Goal: Task Accomplishment & Management: Manage account settings

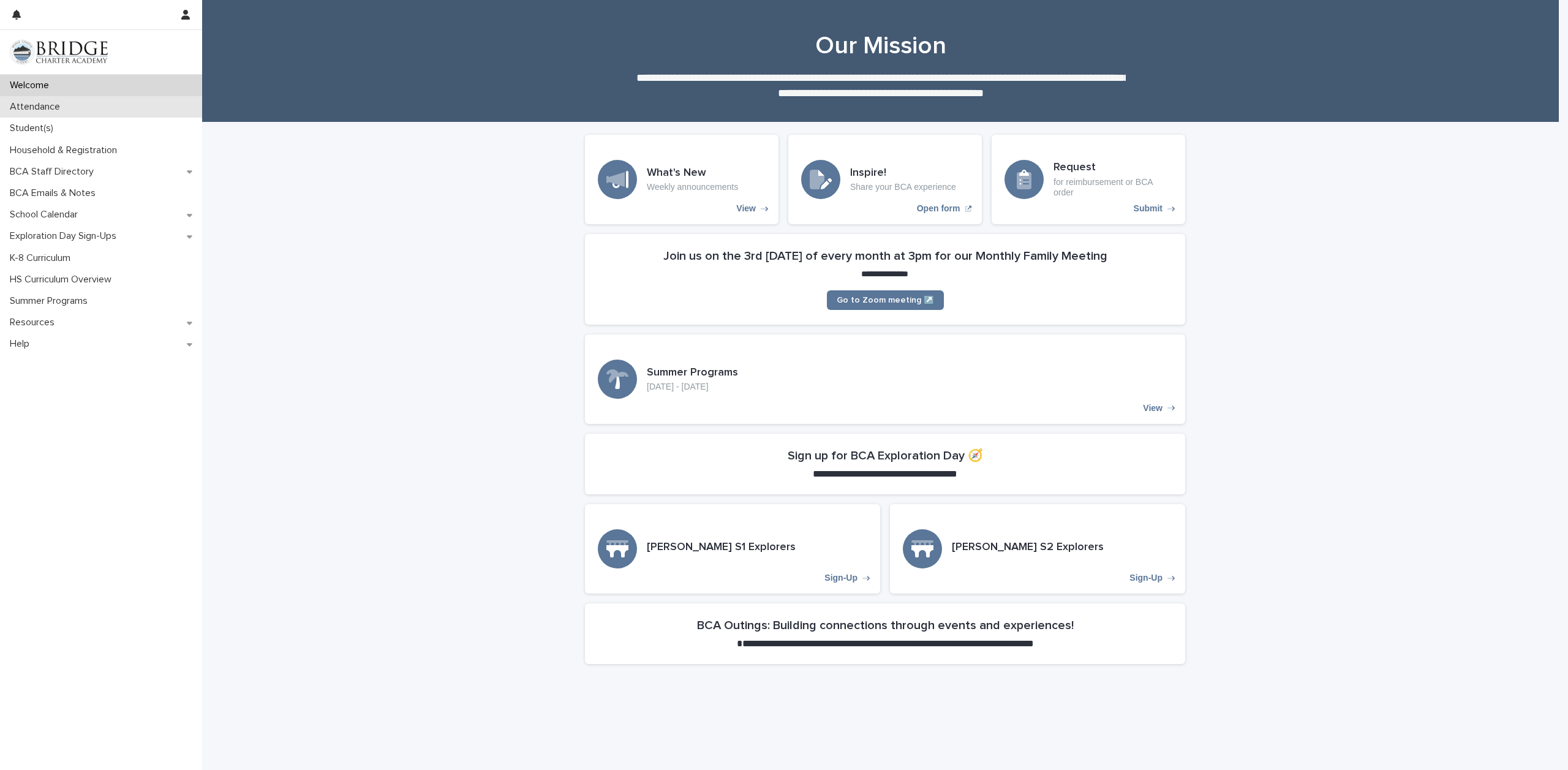
click at [48, 106] on p "Attendance" at bounding box center [37, 106] width 65 height 12
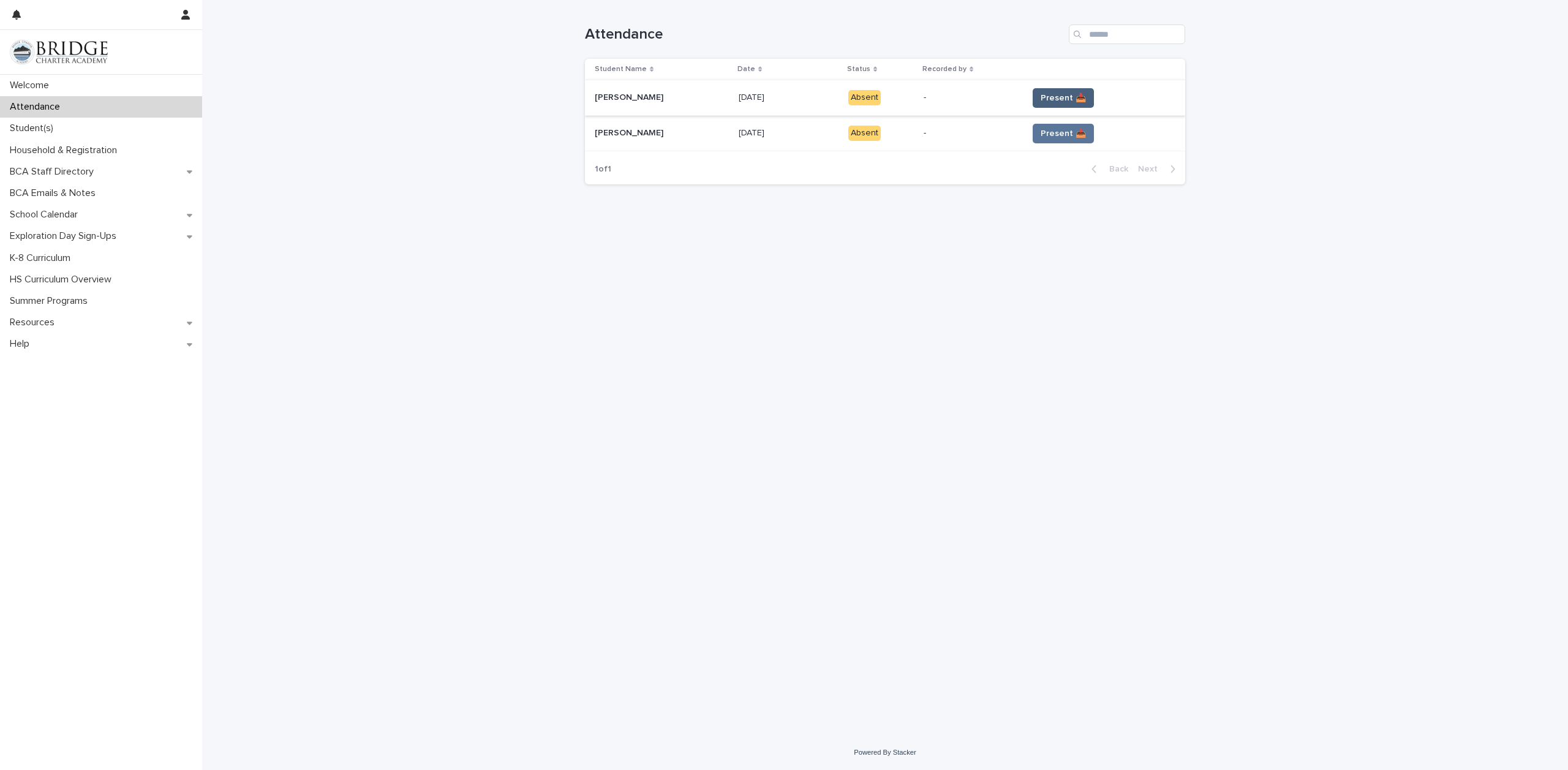
click at [1064, 95] on span "Present 📥" at bounding box center [1064, 97] width 46 height 12
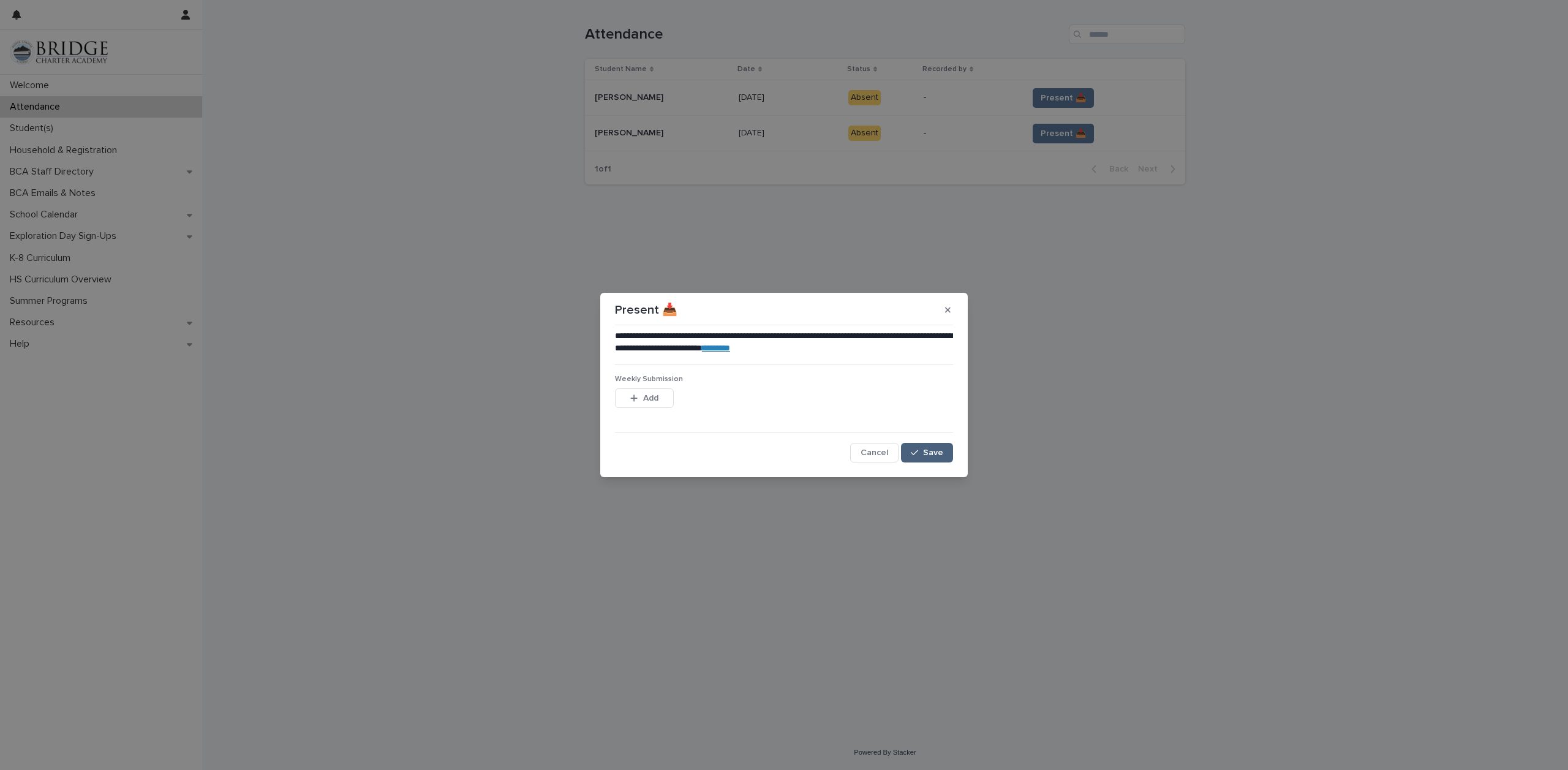
click at [935, 447] on button "Save" at bounding box center [926, 452] width 52 height 19
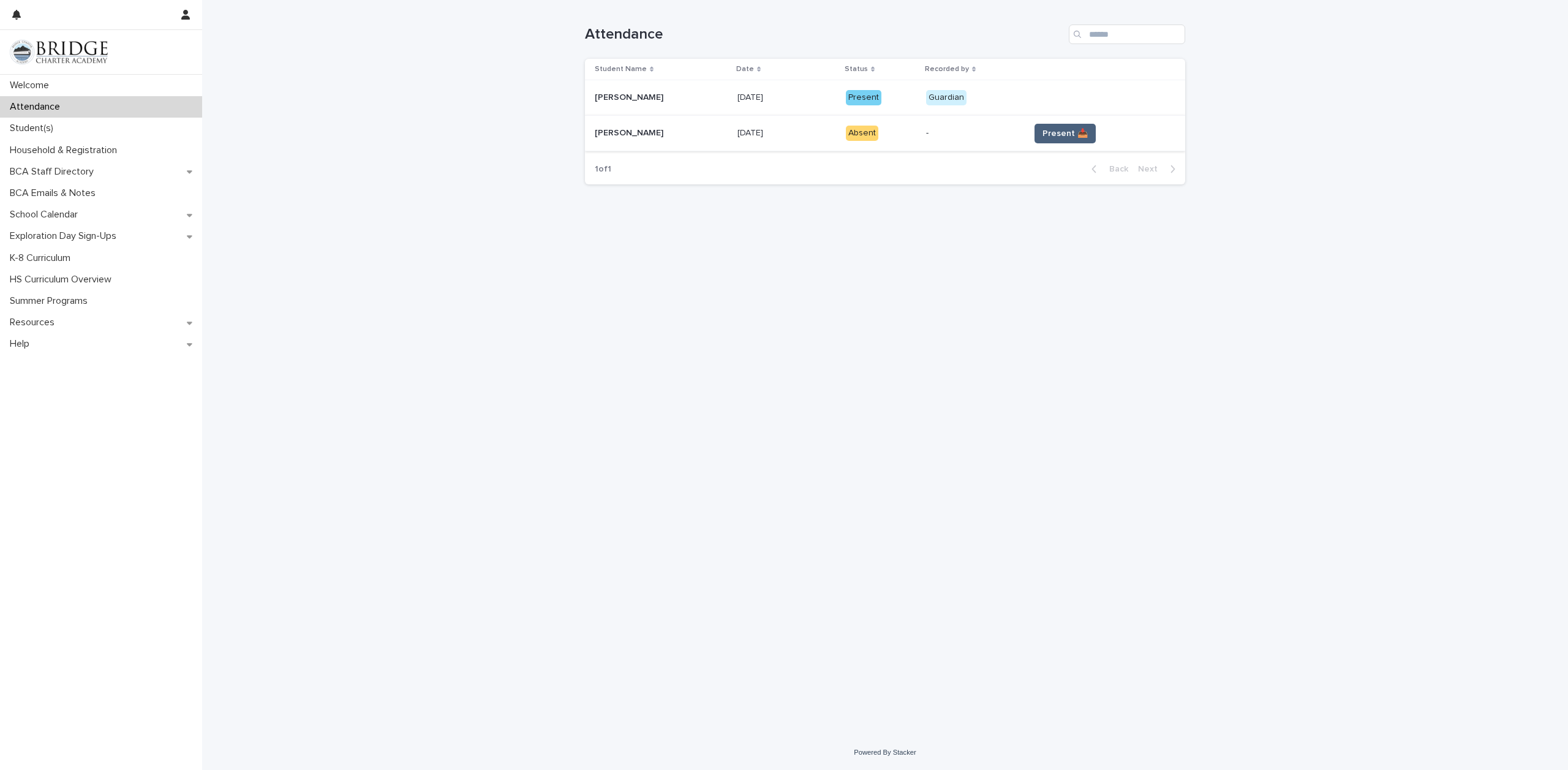
click at [1063, 132] on span "Present 📥" at bounding box center [1065, 133] width 46 height 12
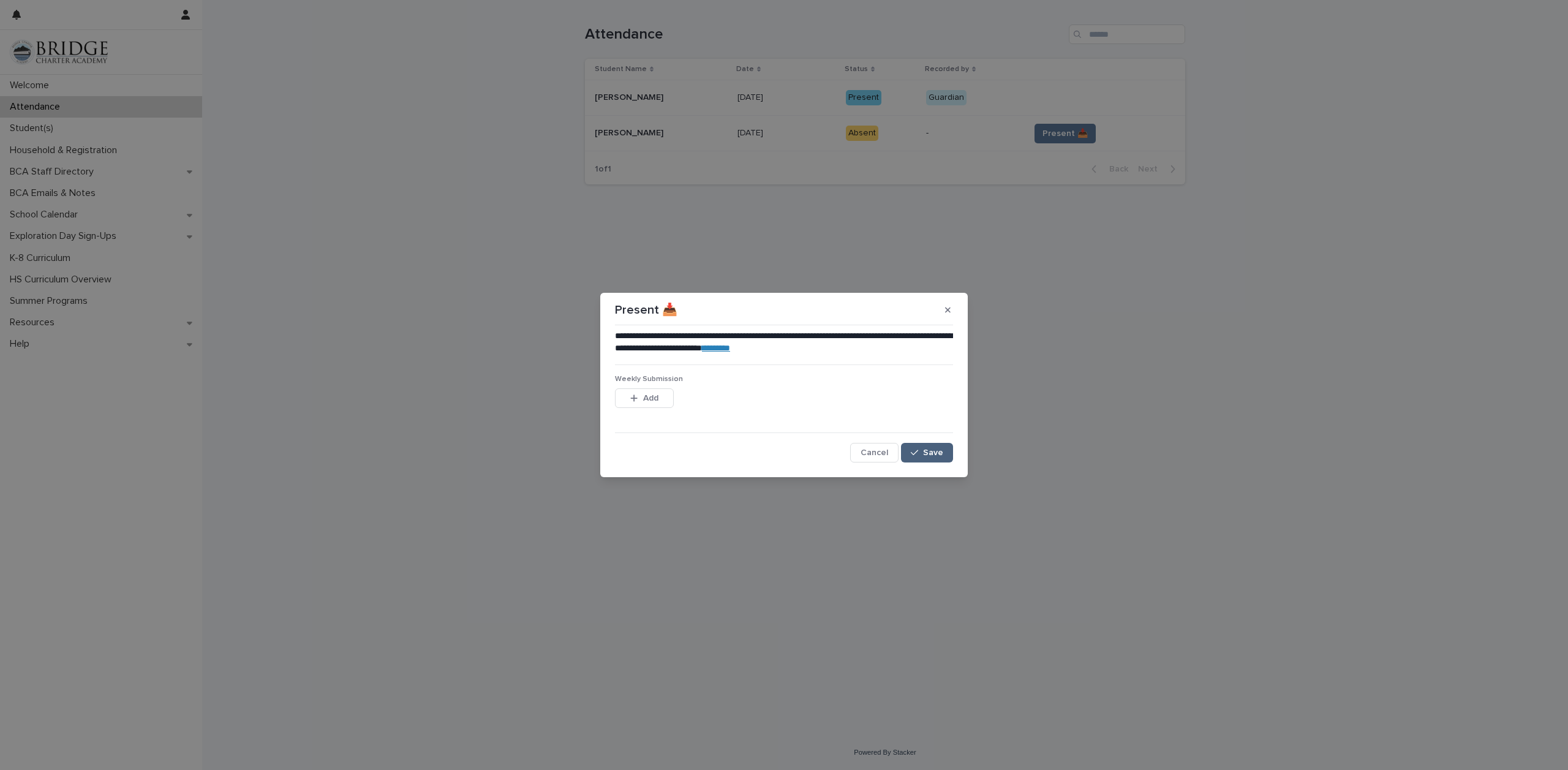
click at [937, 453] on span "Save" at bounding box center [933, 452] width 20 height 8
